Goal: Transaction & Acquisition: Purchase product/service

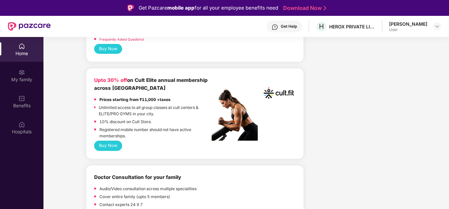
scroll to position [390, 0]
click at [101, 142] on button "Buy Now" at bounding box center [108, 146] width 28 height 10
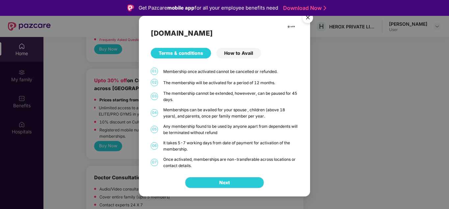
click at [309, 18] on img "Close" at bounding box center [308, 19] width 18 height 18
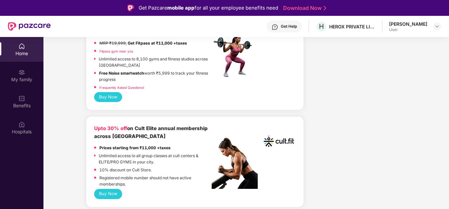
scroll to position [341, 0]
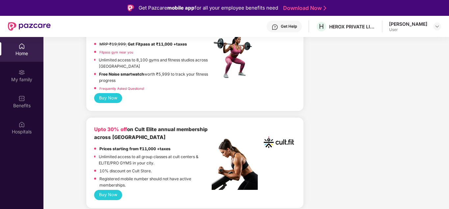
click at [108, 95] on button "Buy Now" at bounding box center [108, 98] width 28 height 10
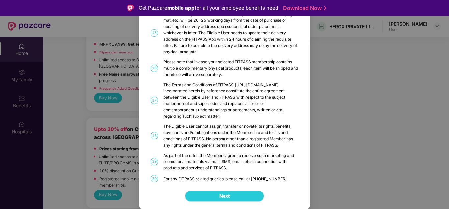
scroll to position [358, 0]
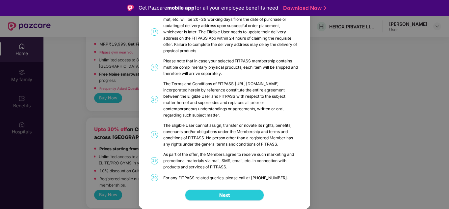
click at [231, 195] on button "Next" at bounding box center [224, 194] width 79 height 11
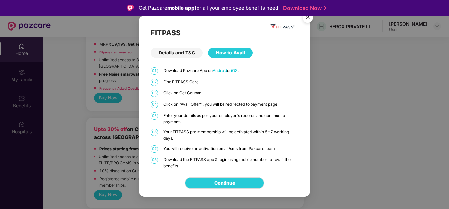
scroll to position [0, 0]
click at [311, 23] on img "Close" at bounding box center [308, 18] width 18 height 18
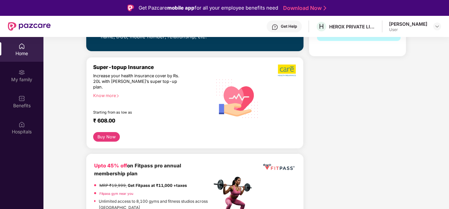
scroll to position [200, 0]
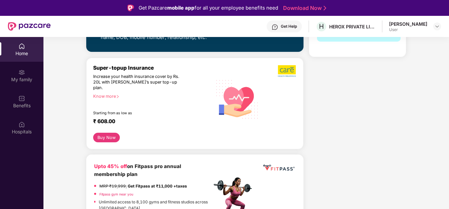
click at [113, 94] on div "Know more" at bounding box center [150, 96] width 115 height 5
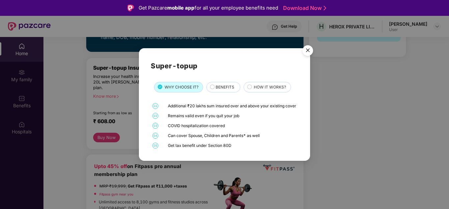
click at [303, 50] on img "Close" at bounding box center [308, 51] width 18 height 18
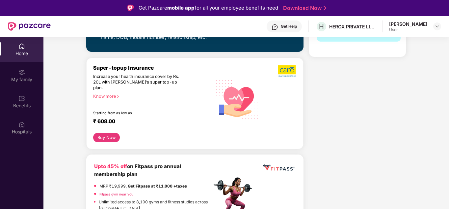
click at [114, 132] on button "Buy Now" at bounding box center [106, 137] width 27 height 10
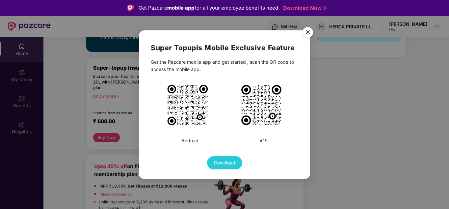
click at [309, 36] on img "Close" at bounding box center [308, 33] width 18 height 18
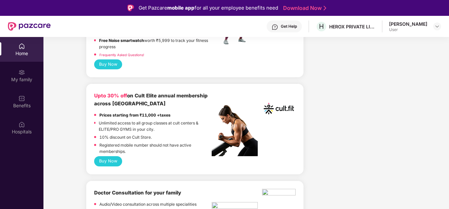
scroll to position [376, 0]
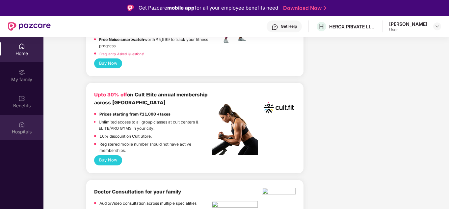
click at [34, 131] on div "Hospitals" at bounding box center [21, 131] width 43 height 7
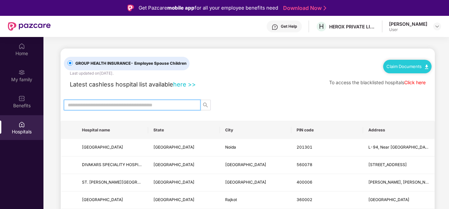
click at [157, 106] on input "text" at bounding box center [130, 104] width 124 height 7
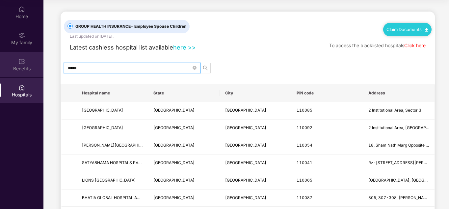
type input "*****"
click at [31, 59] on div "Benefits" at bounding box center [21, 64] width 43 height 25
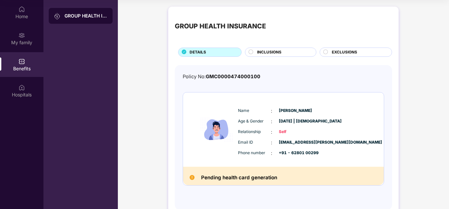
click at [295, 51] on div "INCLUSIONS" at bounding box center [283, 52] width 59 height 7
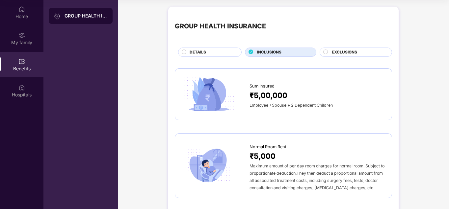
click at [222, 47] on div "GROUP HEALTH INSURANCE DETAILS INCLUSIONS EXCLUSIONS" at bounding box center [283, 34] width 217 height 43
click at [220, 52] on div "DETAILS" at bounding box center [212, 52] width 52 height 7
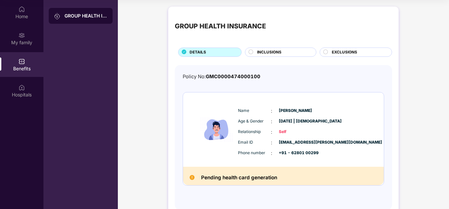
scroll to position [17, 0]
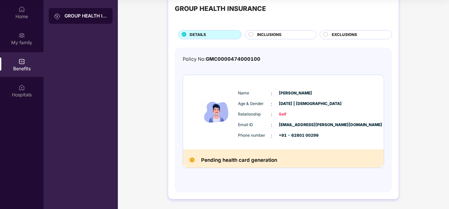
click at [286, 32] on div "INCLUSIONS" at bounding box center [283, 35] width 59 height 7
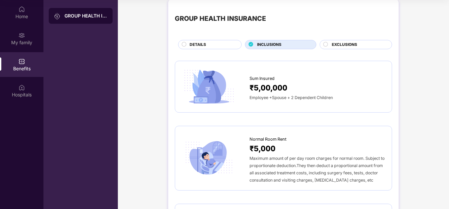
scroll to position [7, 0]
click at [103, 16] on div "GROUP HEALTH INSURANCE" at bounding box center [86, 16] width 43 height 7
click at [263, 92] on span "₹5,00,000" at bounding box center [269, 88] width 38 height 12
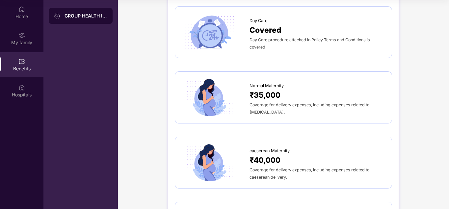
scroll to position [559, 0]
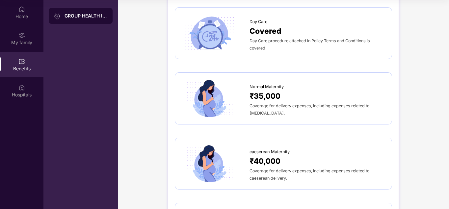
click at [304, 110] on div "Normal Maternity ₹35,000 Coverage for delivery expenses, including expenses rel…" at bounding box center [283, 98] width 217 height 52
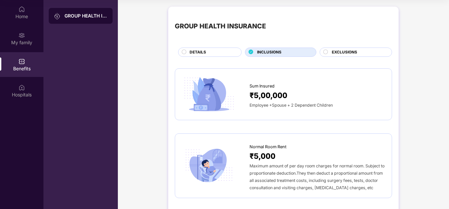
scroll to position [0, 0]
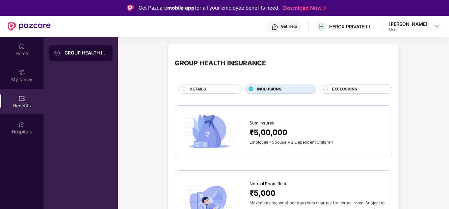
click at [346, 86] on div "EXCLUSIONS" at bounding box center [356, 88] width 72 height 9
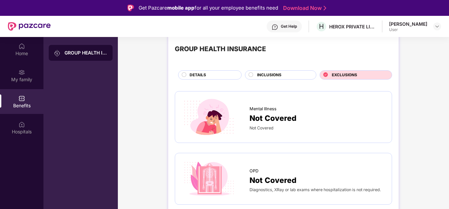
scroll to position [8, 0]
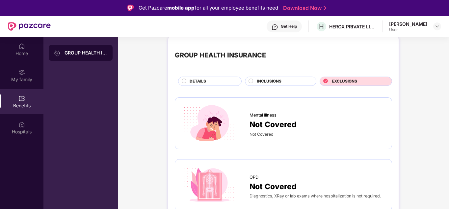
click at [256, 123] on span "Not Covered" at bounding box center [273, 124] width 47 height 12
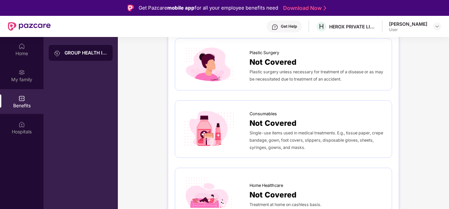
scroll to position [37, 0]
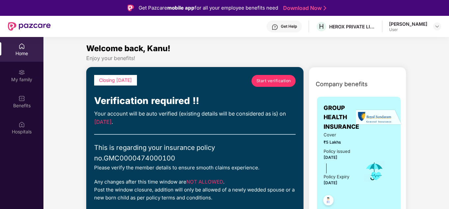
click at [265, 81] on span "Start verification" at bounding box center [274, 80] width 35 height 6
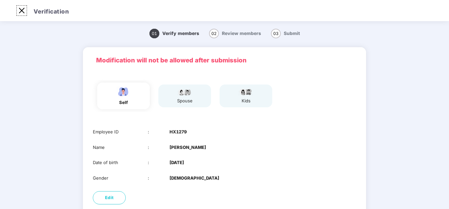
click at [26, 10] on img at bounding box center [21, 10] width 11 height 11
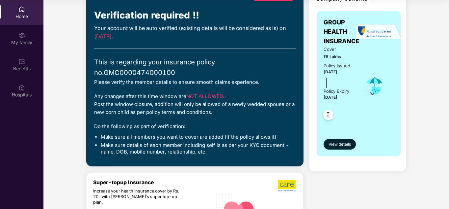
scroll to position [42, 0]
